Goal: Information Seeking & Learning: Learn about a topic

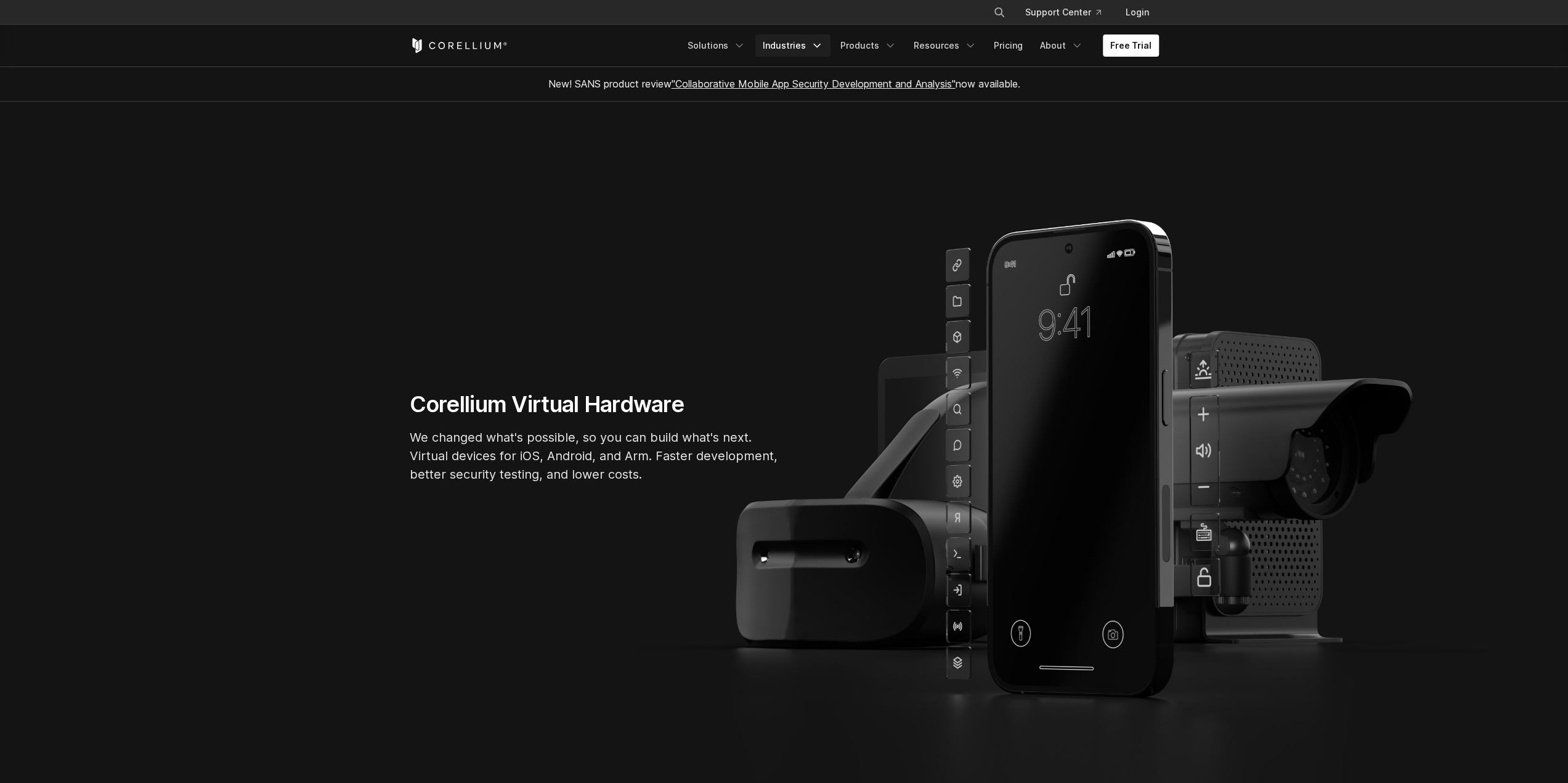
click at [813, 47] on link "Industries" at bounding box center [793, 45] width 75 height 22
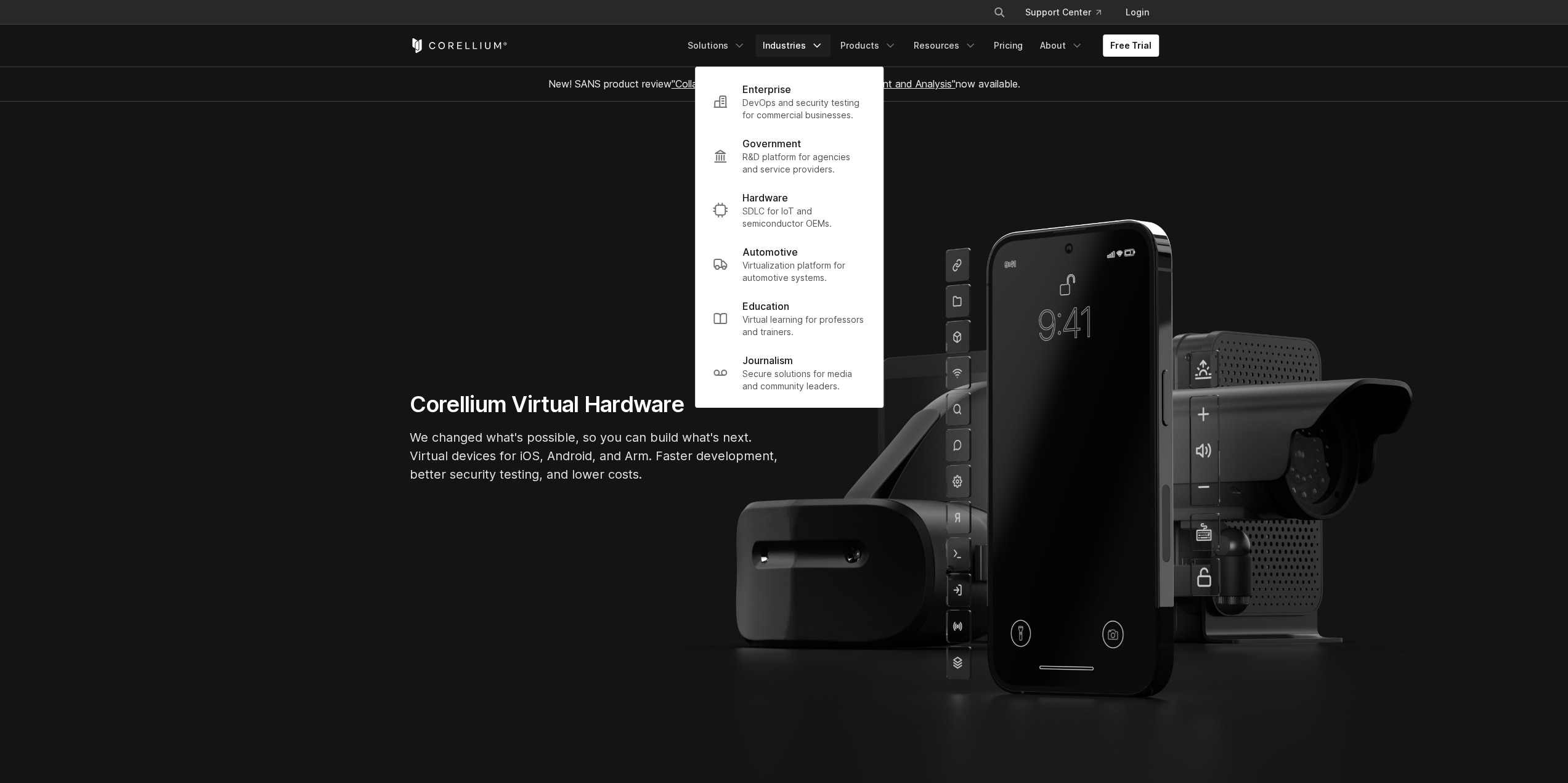
click at [813, 47] on link "Industries" at bounding box center [793, 45] width 75 height 22
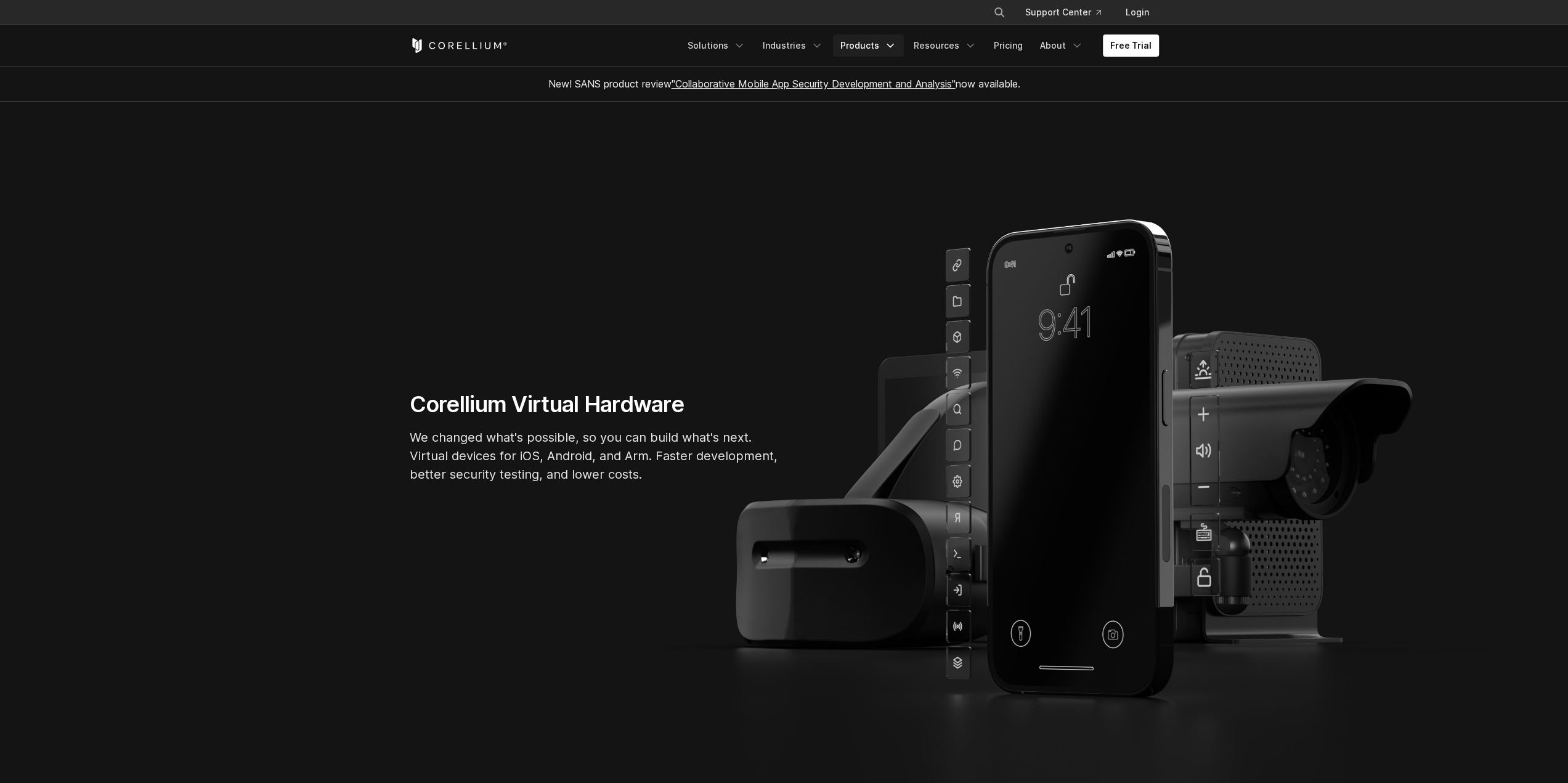
click at [864, 46] on link "Products" at bounding box center [868, 45] width 71 height 22
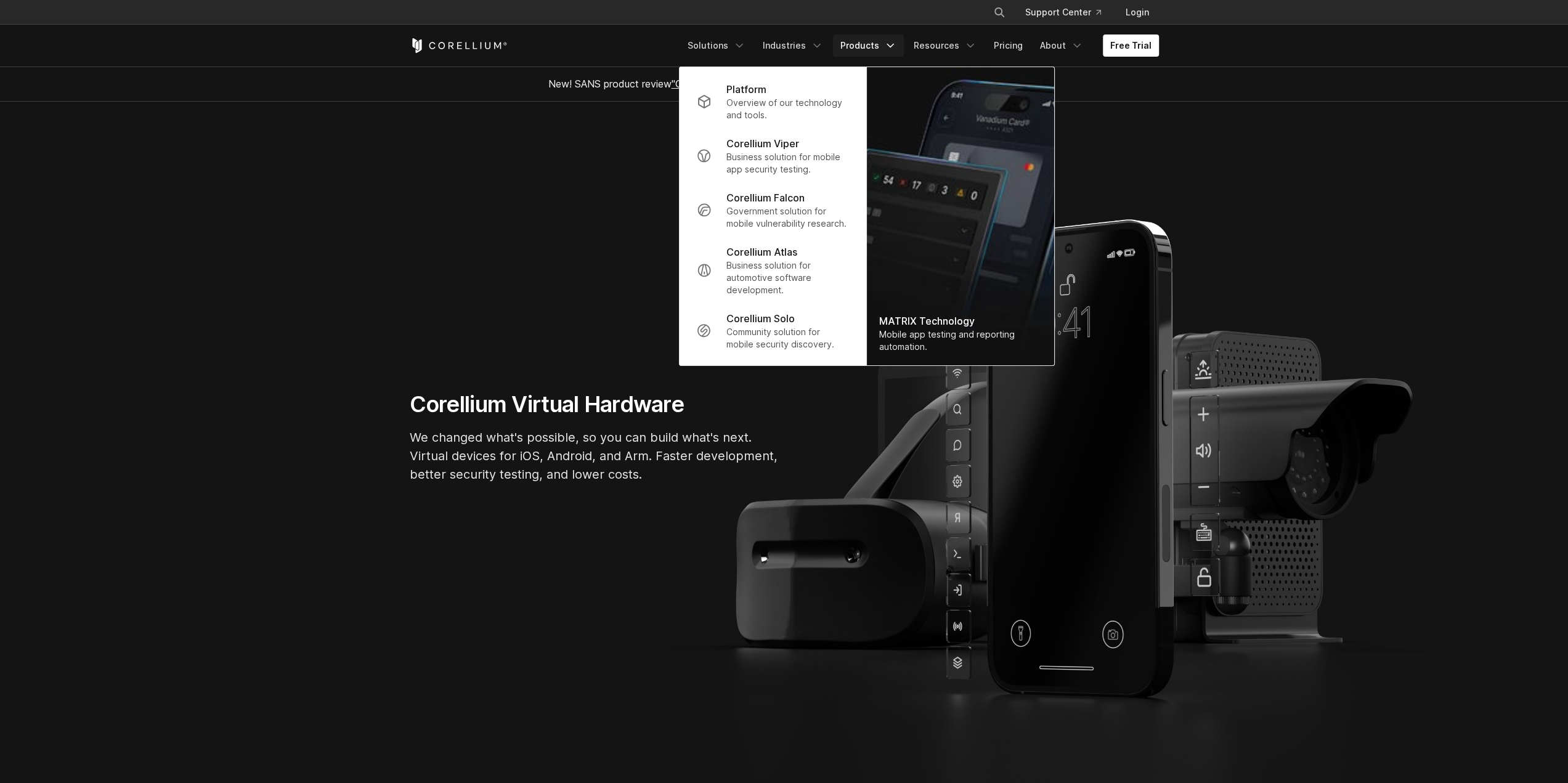
click at [760, 99] on p "Overview of our technology and tools." at bounding box center [787, 109] width 123 height 24
